Goal: Find specific page/section: Find specific page/section

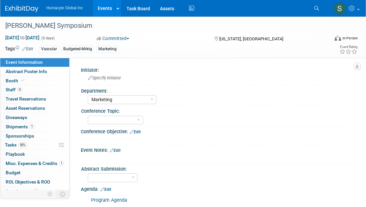
select select "Marketing"
click at [102, 14] on link "Events" at bounding box center [105, 8] width 24 height 17
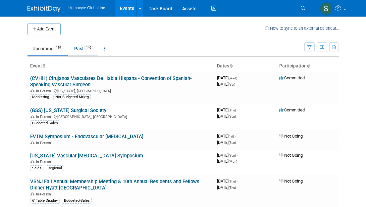
click at [79, 49] on link "Past 146" at bounding box center [83, 48] width 29 height 13
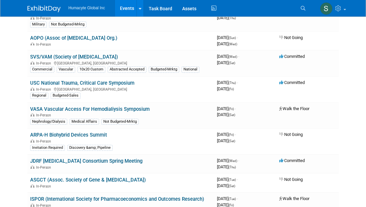
scroll to position [606, 0]
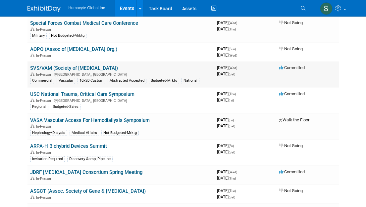
click at [89, 67] on link "SVS/VAM (Society of [MEDICAL_DATA])" at bounding box center [74, 68] width 88 height 6
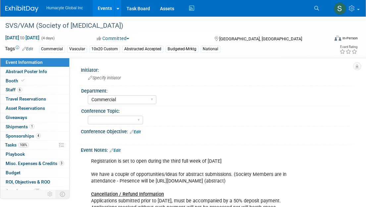
select select "Commercial"
select select "Yes"
click at [20, 9] on img at bounding box center [21, 9] width 33 height 7
